Goal: Task Accomplishment & Management: Manage account settings

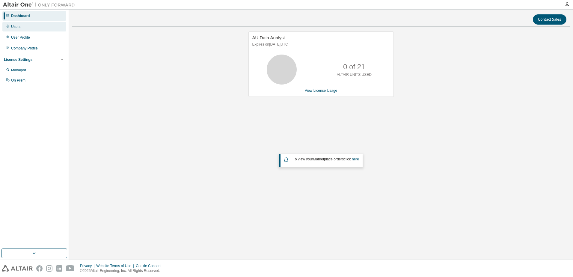
click at [25, 27] on div "Users" at bounding box center [34, 27] width 64 height 10
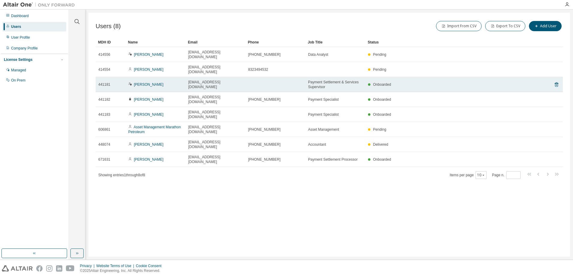
click at [167, 82] on div "[PERSON_NAME]" at bounding box center [155, 84] width 55 height 5
click at [156, 82] on link "[PERSON_NAME]" at bounding box center [149, 84] width 30 height 4
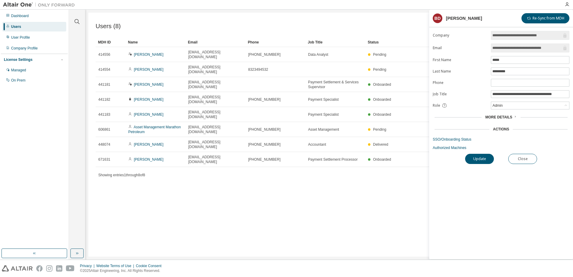
click at [510, 117] on span "More Details" at bounding box center [498, 117] width 27 height 4
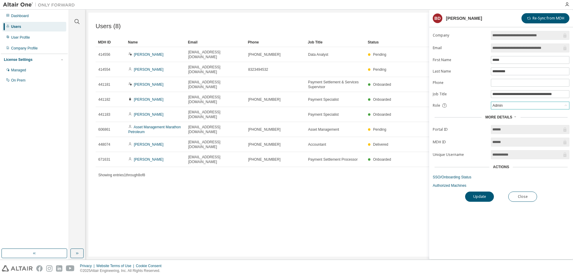
click at [563, 104] on icon at bounding box center [566, 105] width 6 height 6
click at [505, 120] on li "Owner" at bounding box center [529, 121] width 77 height 8
click at [559, 107] on div "Owner" at bounding box center [530, 105] width 78 height 7
click at [521, 119] on li "Owner" at bounding box center [529, 121] width 77 height 8
click at [481, 197] on button "Update" at bounding box center [479, 196] width 29 height 10
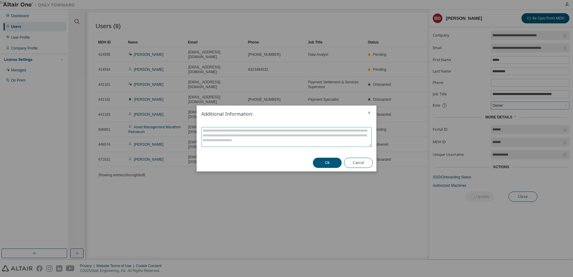
click at [253, 132] on textarea at bounding box center [287, 136] width 170 height 19
type textarea "*"
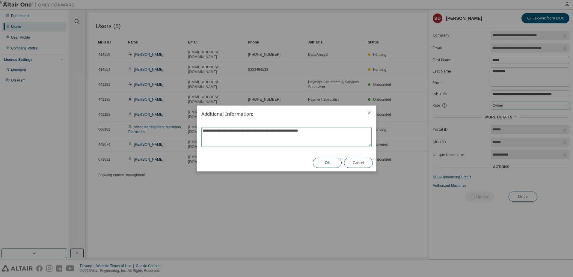
type textarea "**********"
click at [334, 162] on button "Ok" at bounding box center [327, 163] width 29 height 10
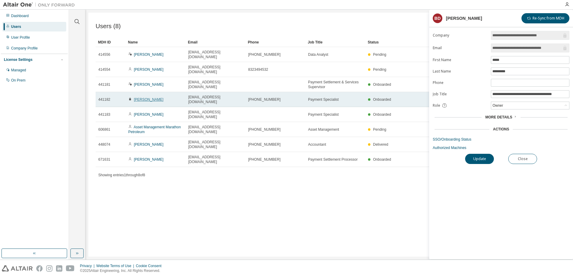
click at [150, 97] on link "[PERSON_NAME]" at bounding box center [149, 99] width 30 height 4
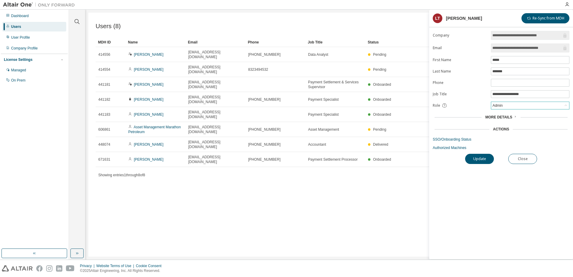
click at [552, 105] on div "Admin" at bounding box center [530, 105] width 78 height 7
click at [513, 130] on li "User" at bounding box center [529, 129] width 77 height 8
click at [480, 160] on button "Update" at bounding box center [479, 159] width 29 height 10
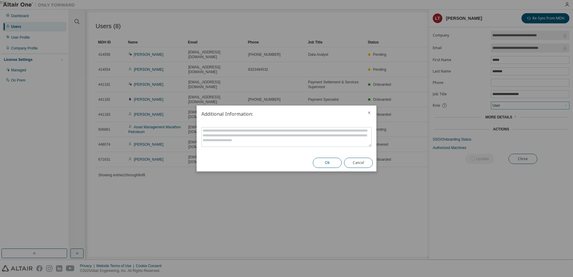
click at [325, 164] on button "Ok" at bounding box center [327, 163] width 29 height 10
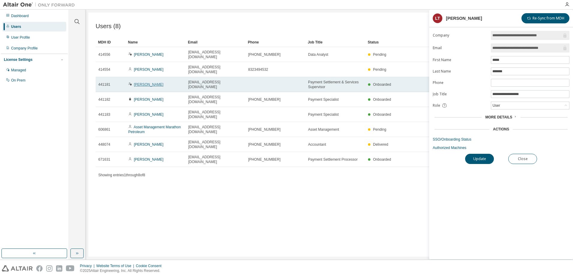
click at [146, 82] on link "[PERSON_NAME]" at bounding box center [149, 84] width 30 height 4
